Goal: Task Accomplishment & Management: Complete application form

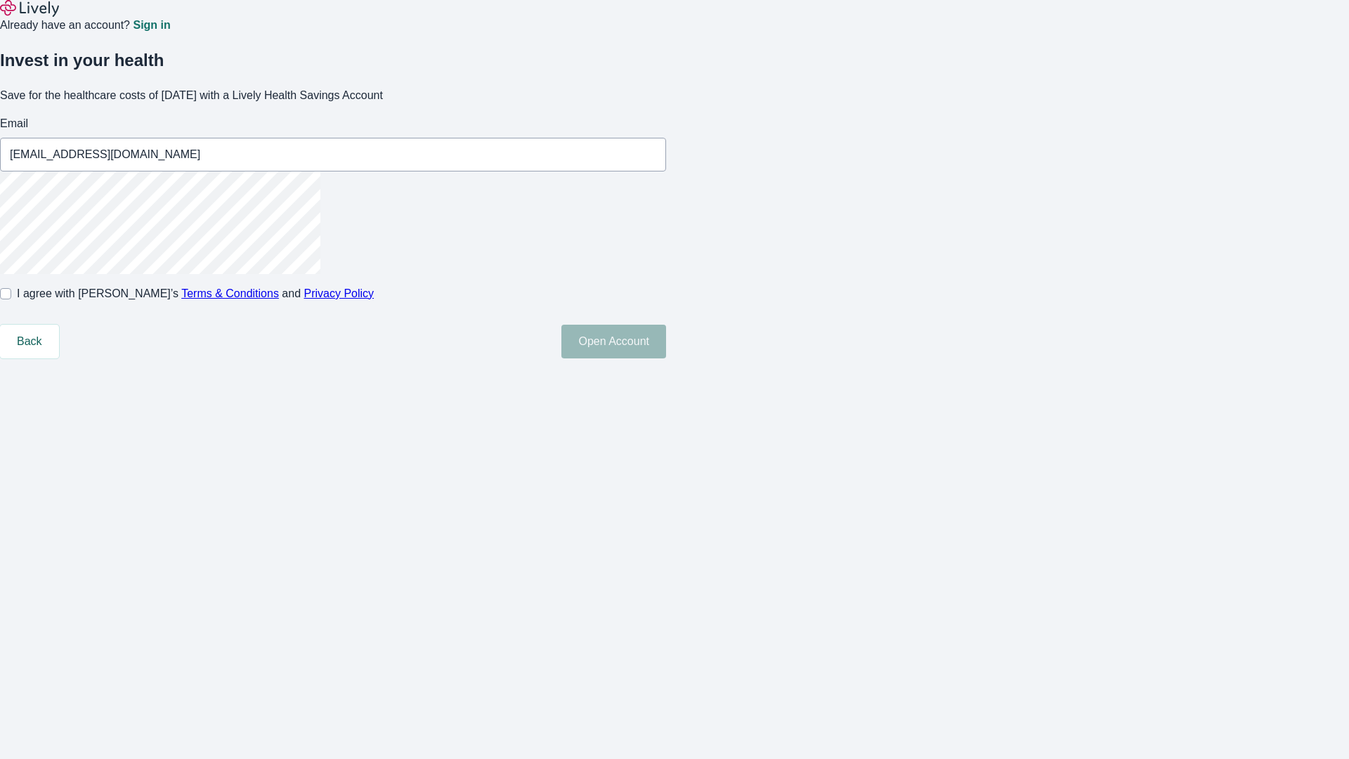
click at [11, 299] on input "I agree with Lively’s Terms & Conditions and Privacy Policy" at bounding box center [5, 293] width 11 height 11
checkbox input "true"
click at [666, 358] on button "Open Account" at bounding box center [613, 342] width 105 height 34
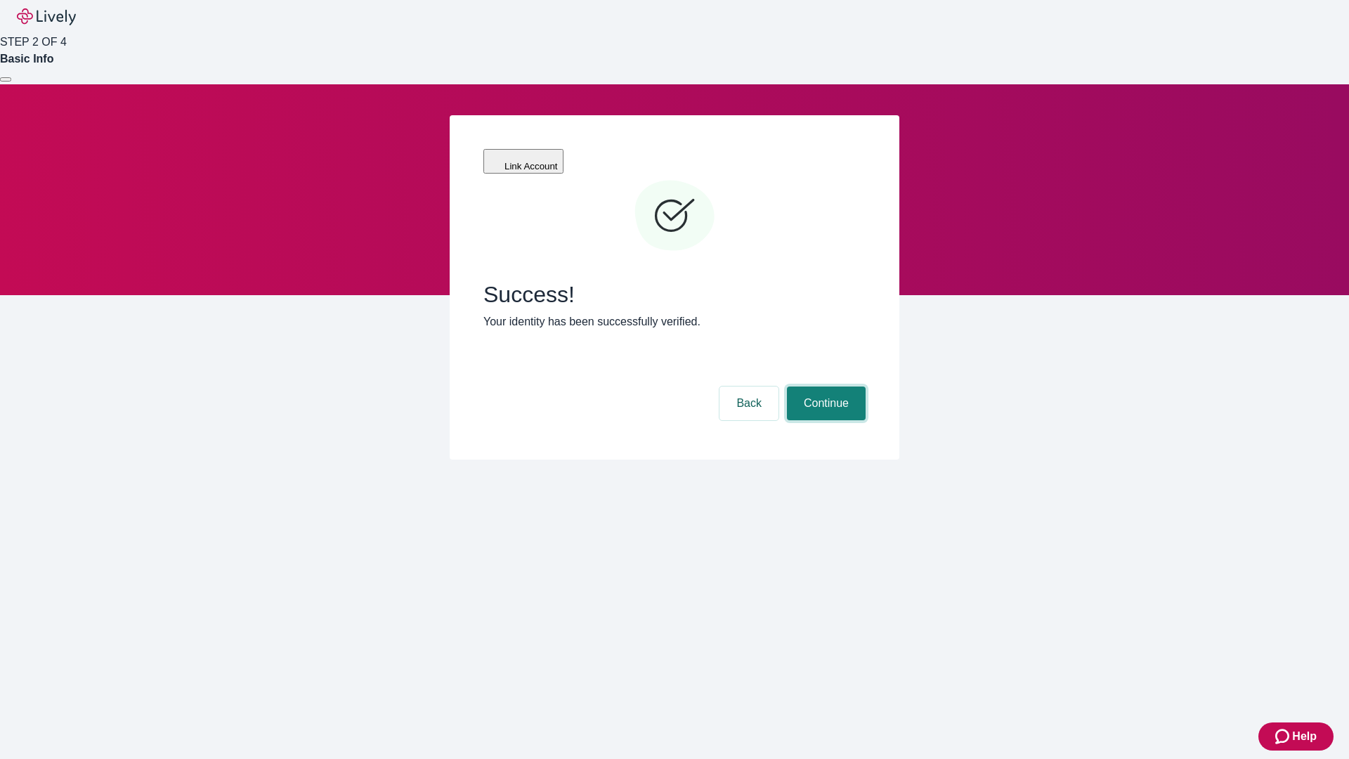
click at [824, 386] on button "Continue" at bounding box center [826, 403] width 79 height 34
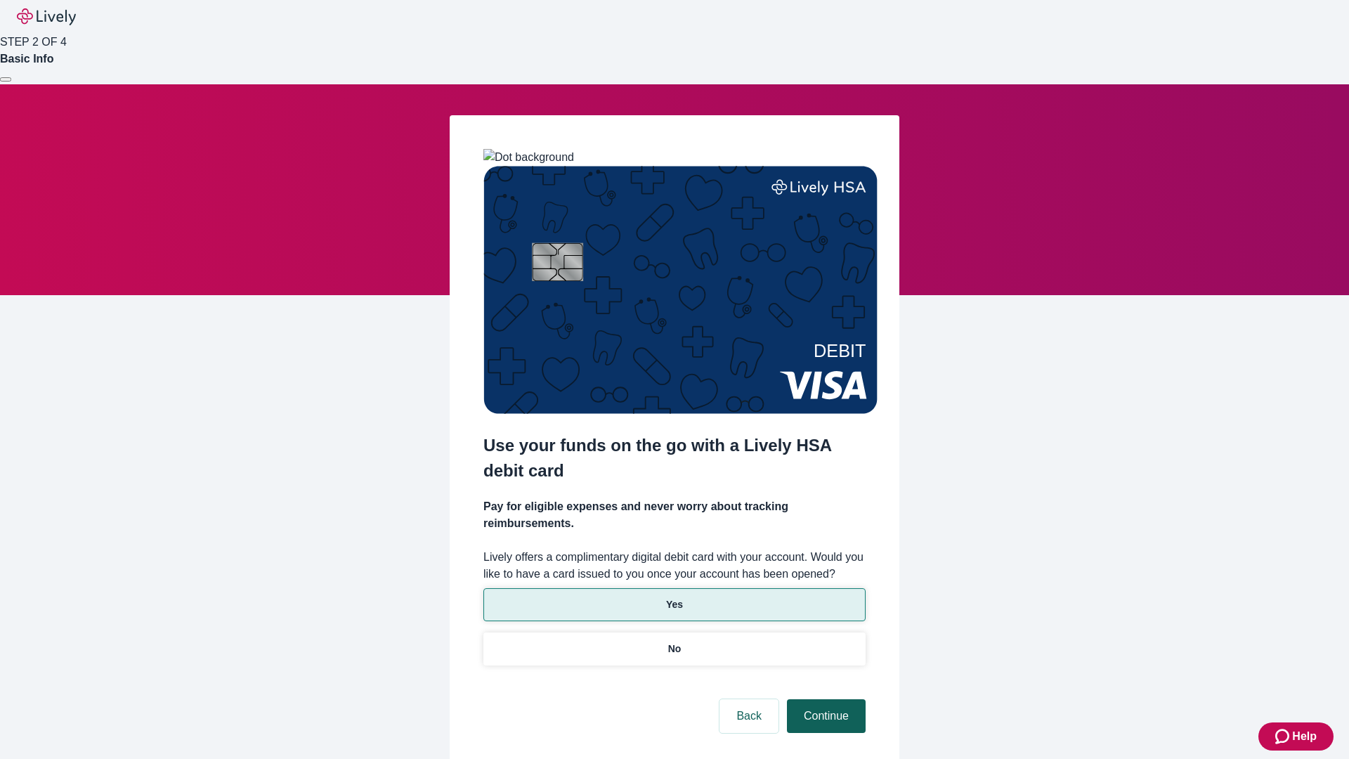
click at [674, 641] on p "No" at bounding box center [674, 648] width 13 height 15
click at [824, 699] on button "Continue" at bounding box center [826, 716] width 79 height 34
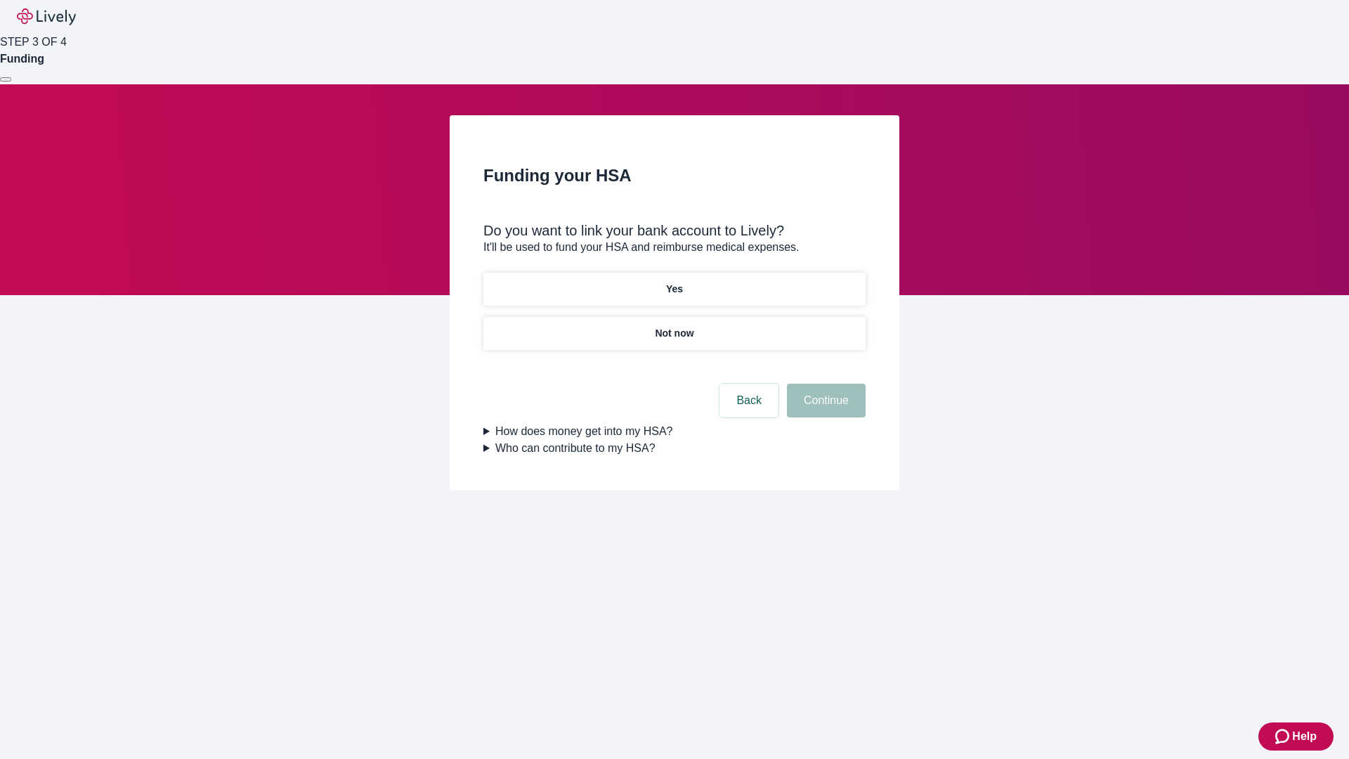
click at [674, 282] on p "Yes" at bounding box center [674, 289] width 17 height 15
click at [824, 384] on button "Continue" at bounding box center [826, 401] width 79 height 34
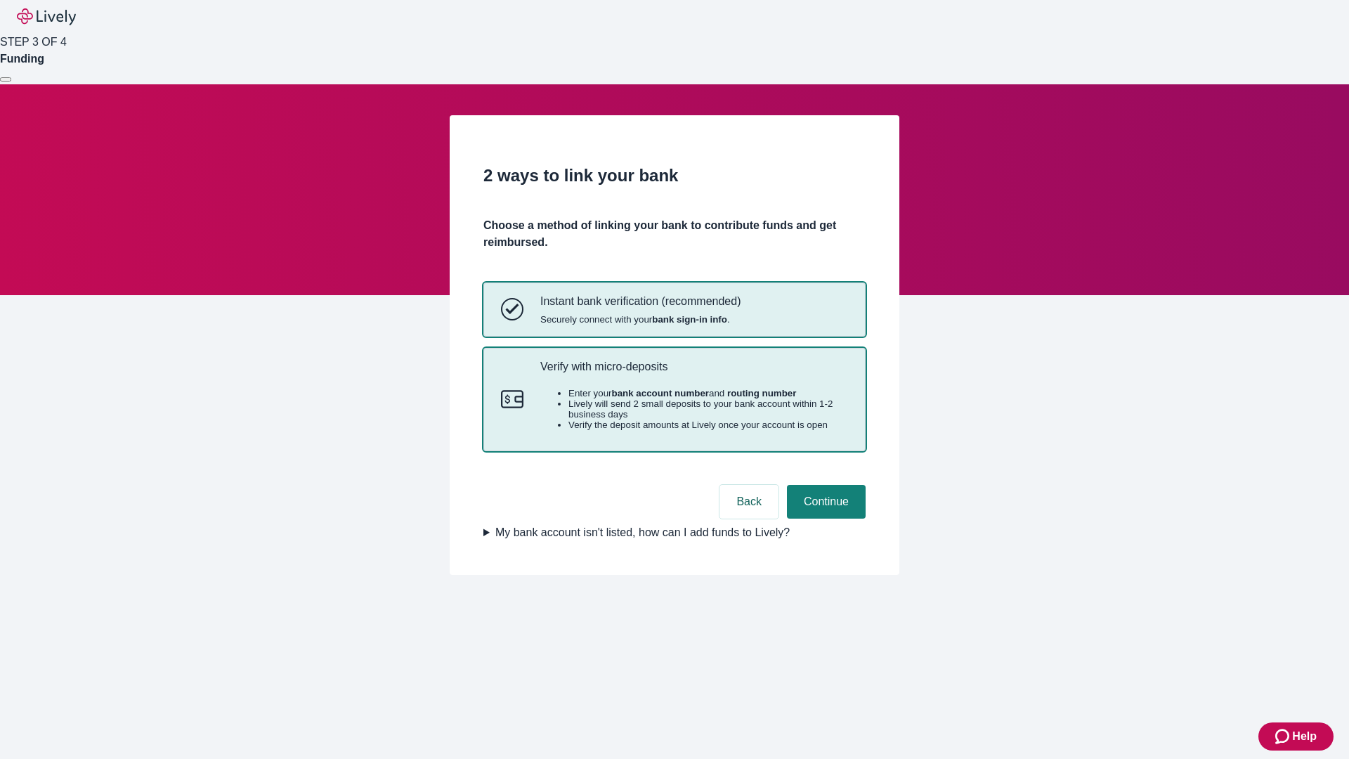
click at [693, 373] on p "Verify with micro-deposits" at bounding box center [694, 366] width 308 height 13
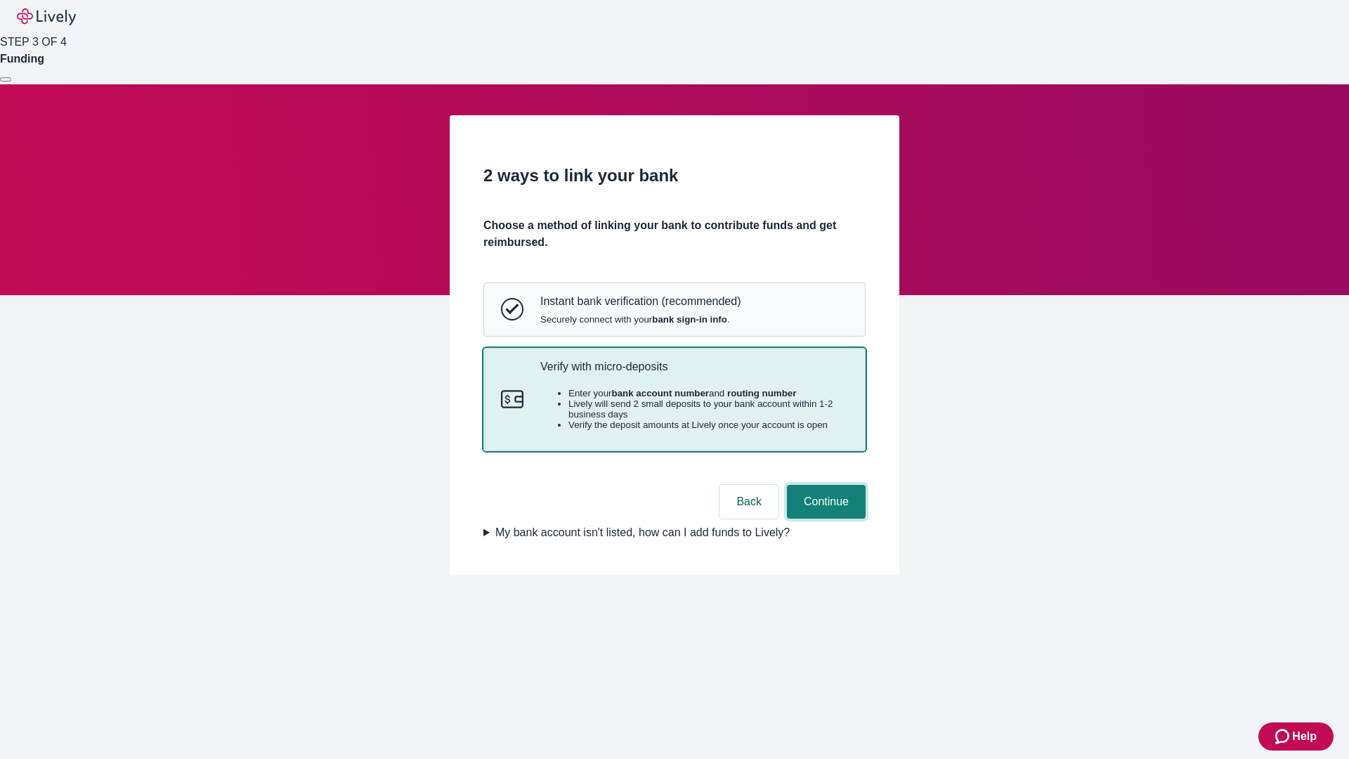
click at [824, 518] on button "Continue" at bounding box center [826, 502] width 79 height 34
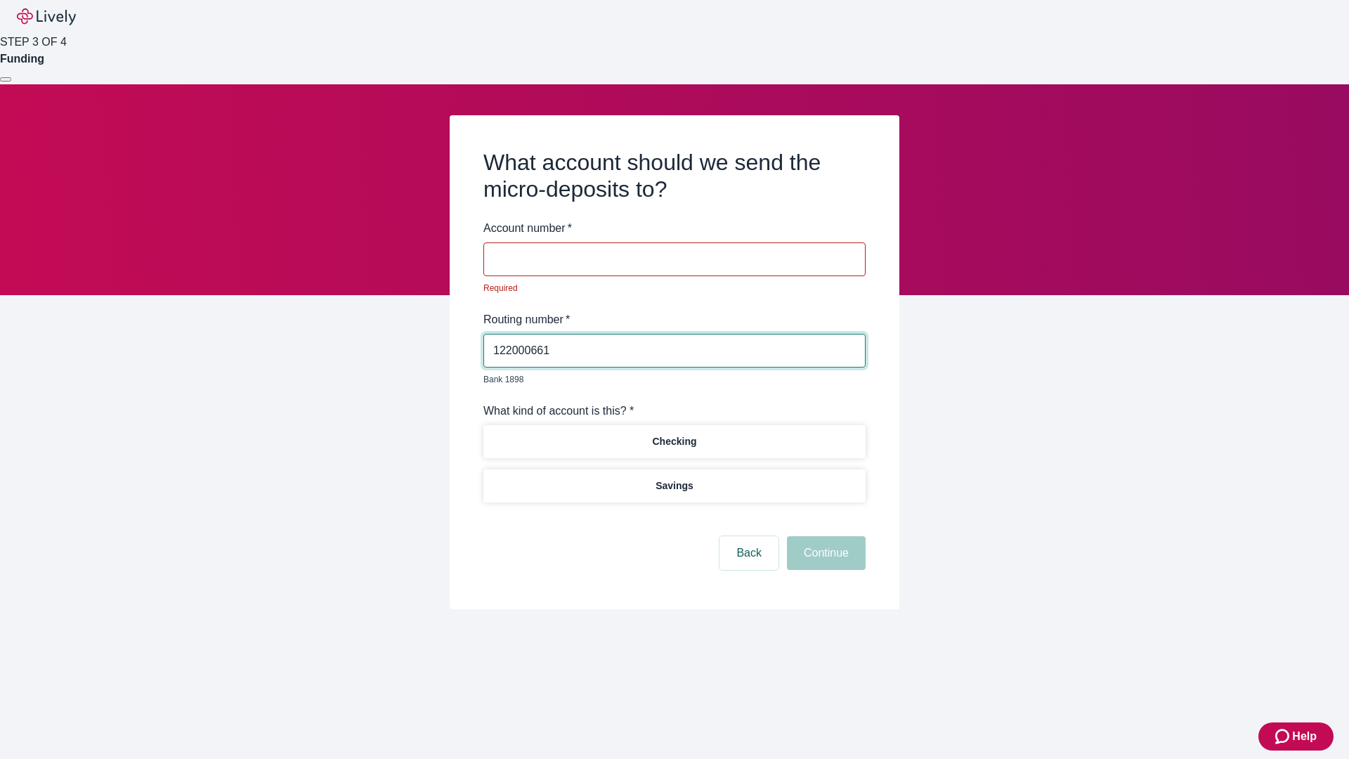
type input "122000661"
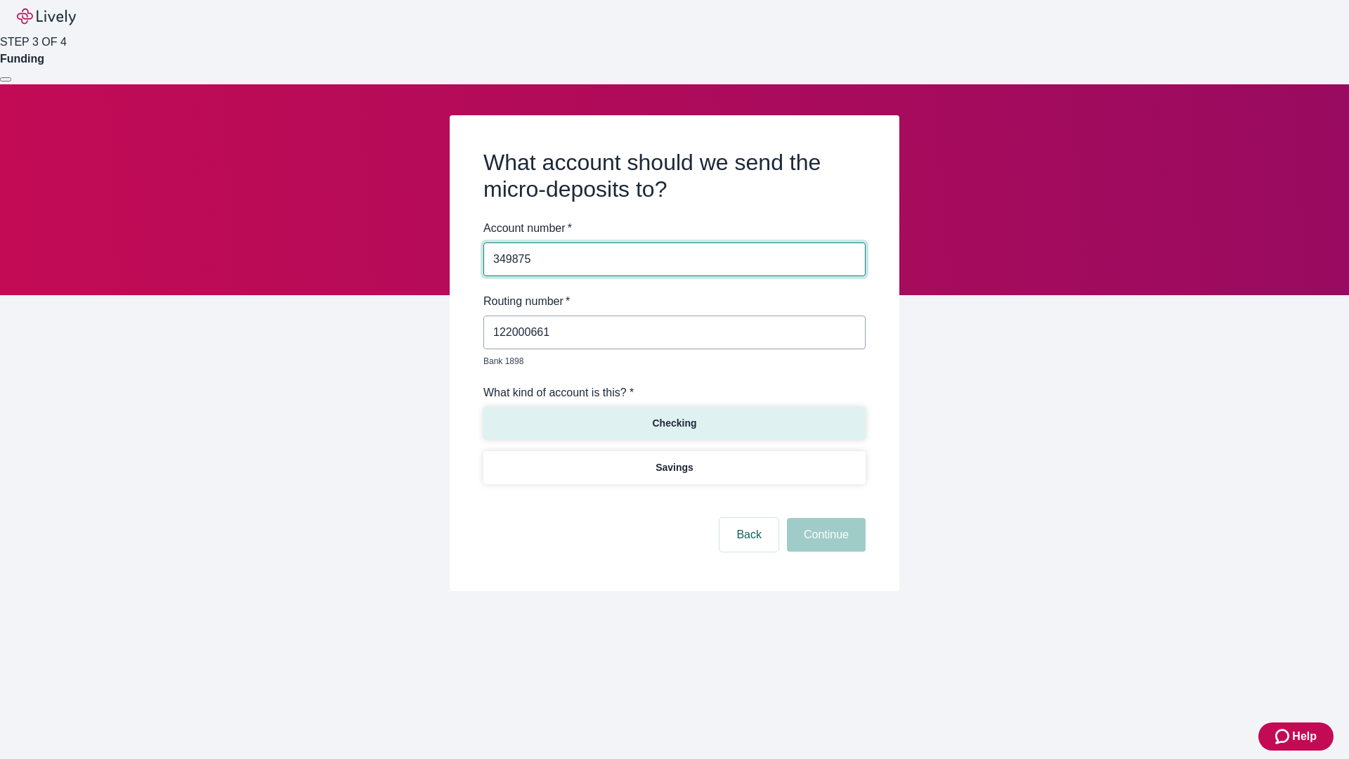
type input "349875"
click at [674, 416] on p "Checking" at bounding box center [674, 423] width 44 height 15
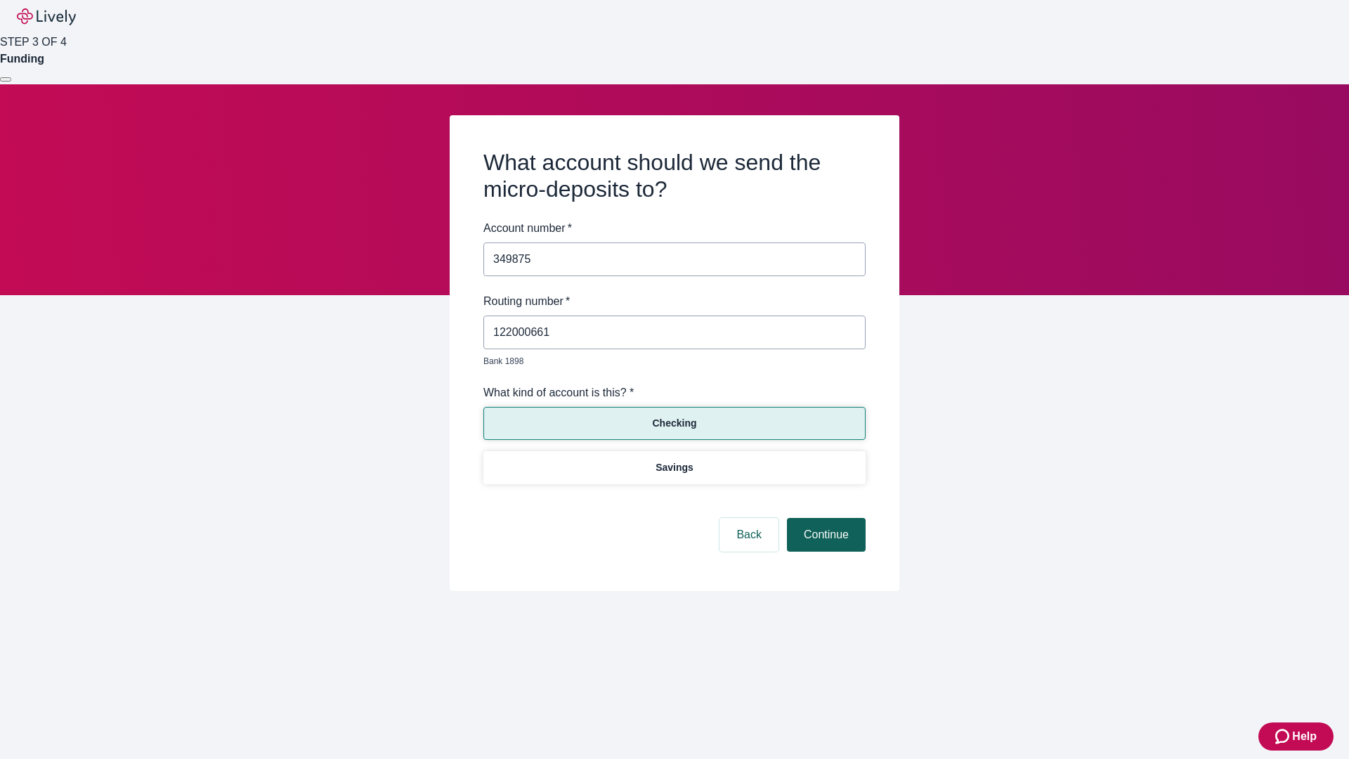
click at [824, 518] on button "Continue" at bounding box center [826, 535] width 79 height 34
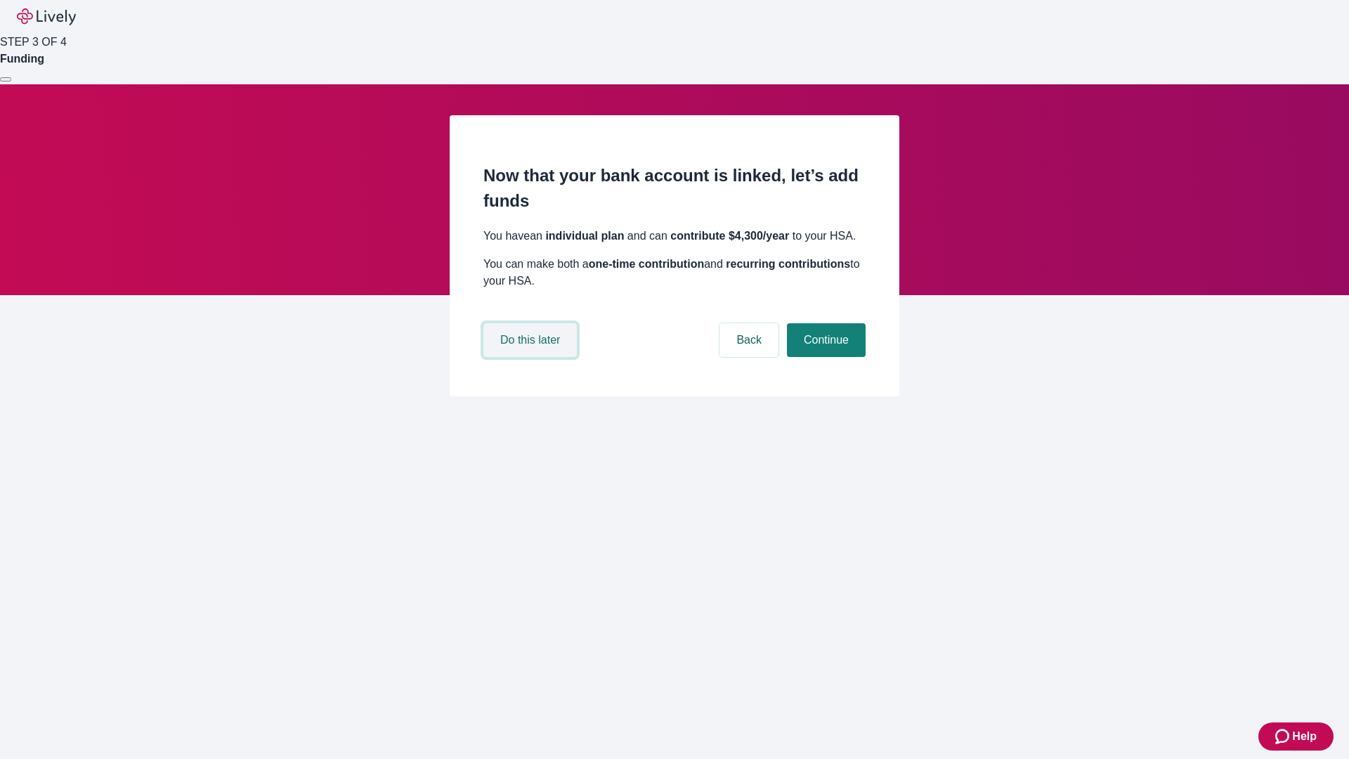
click at [532, 357] on button "Do this later" at bounding box center [529, 340] width 93 height 34
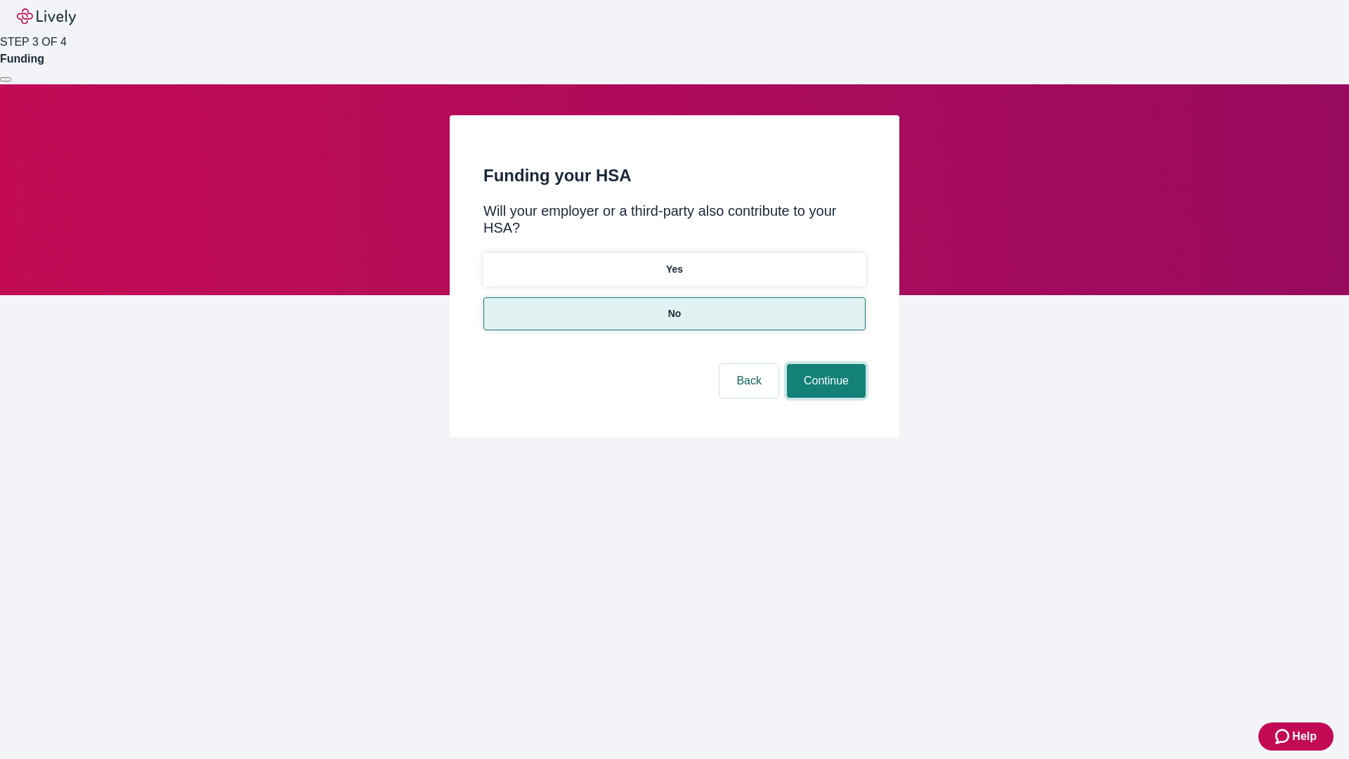
click at [824, 364] on button "Continue" at bounding box center [826, 381] width 79 height 34
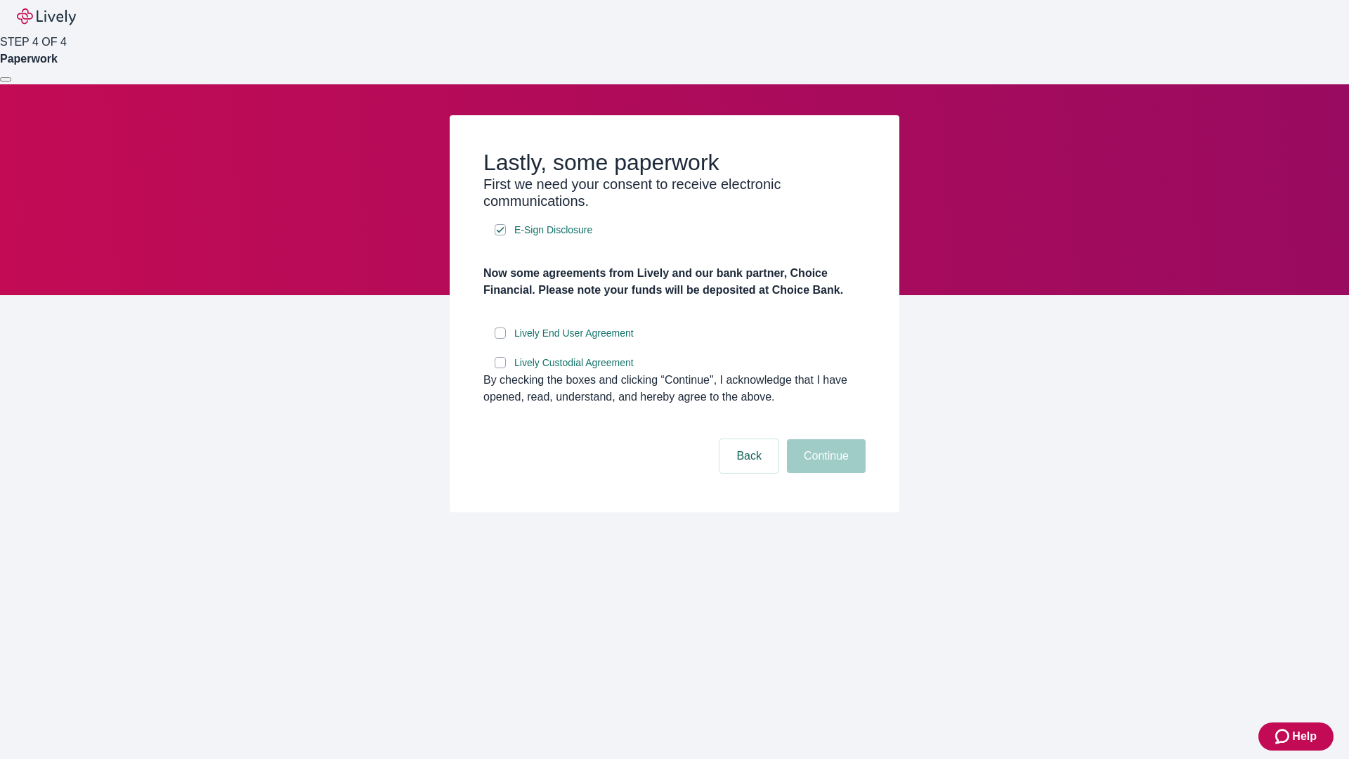
click at [500, 339] on input "Lively End User Agreement" at bounding box center [500, 332] width 11 height 11
checkbox input "true"
click at [500, 368] on input "Lively Custodial Agreement" at bounding box center [500, 362] width 11 height 11
checkbox input "true"
click at [824, 473] on button "Continue" at bounding box center [826, 456] width 79 height 34
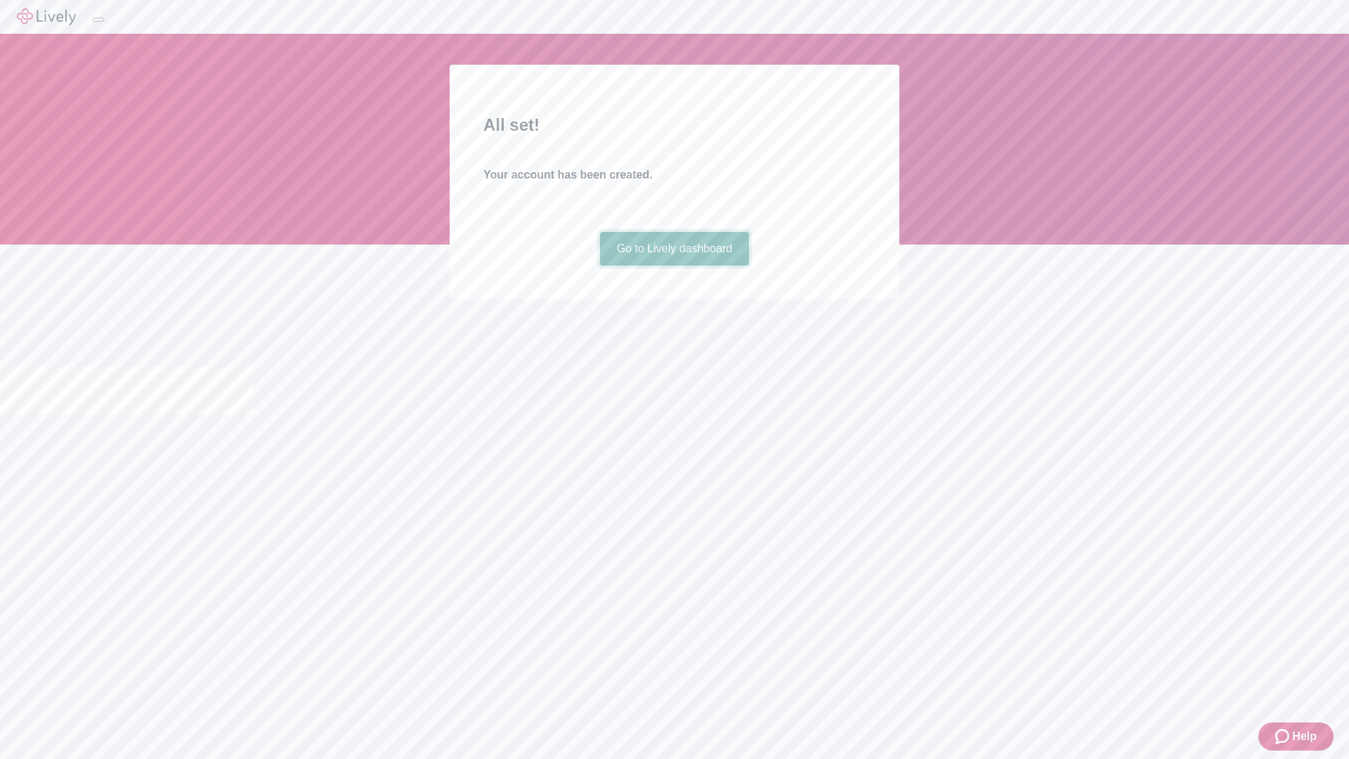
click at [674, 266] on link "Go to Lively dashboard" at bounding box center [675, 249] width 150 height 34
